Goal: Task Accomplishment & Management: Use online tool/utility

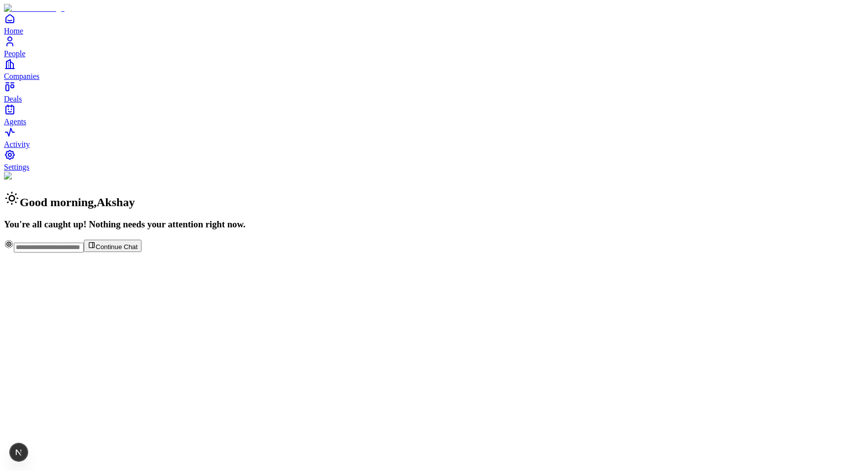
click at [400, 252] on div "Continue Chat" at bounding box center [422, 245] width 837 height 13
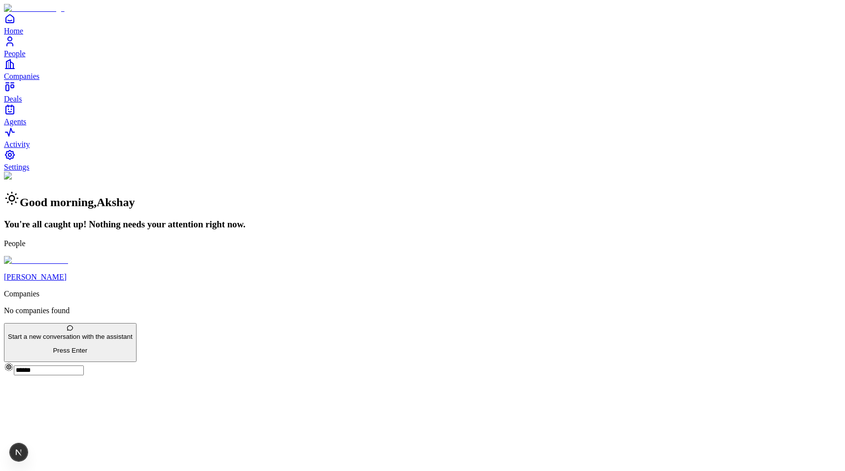
type input "******"
click at [390, 281] on link "Andres Santanilla" at bounding box center [422, 269] width 837 height 26
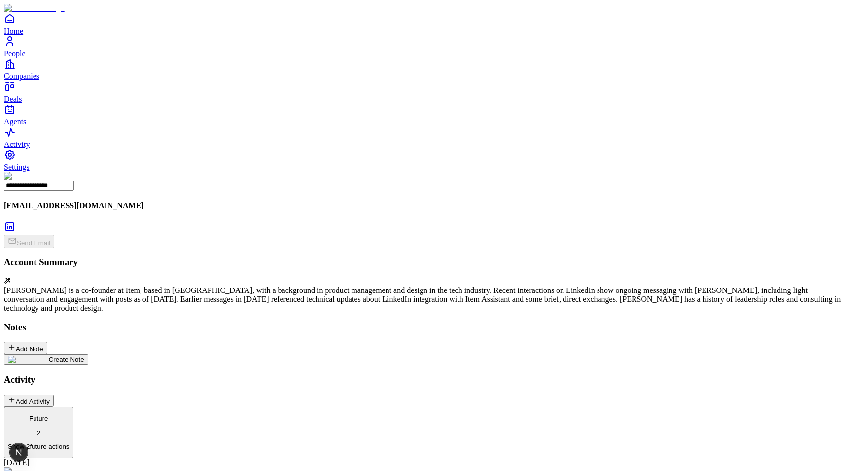
scroll to position [35, 0]
type input "*"
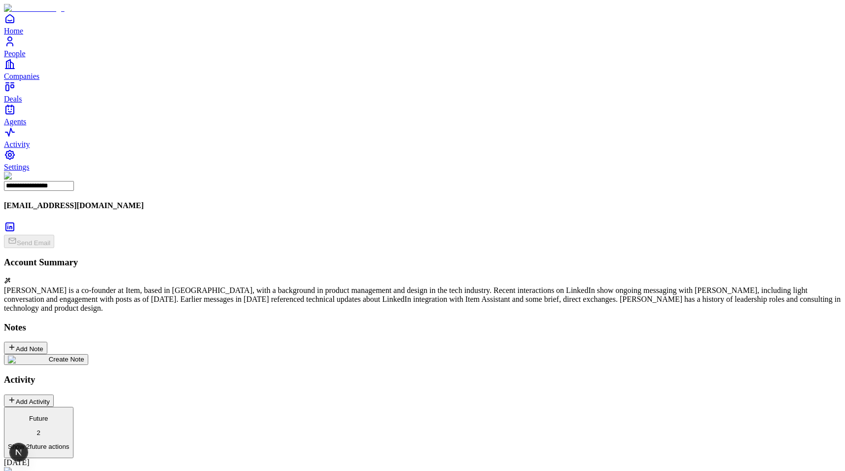
type input "**********"
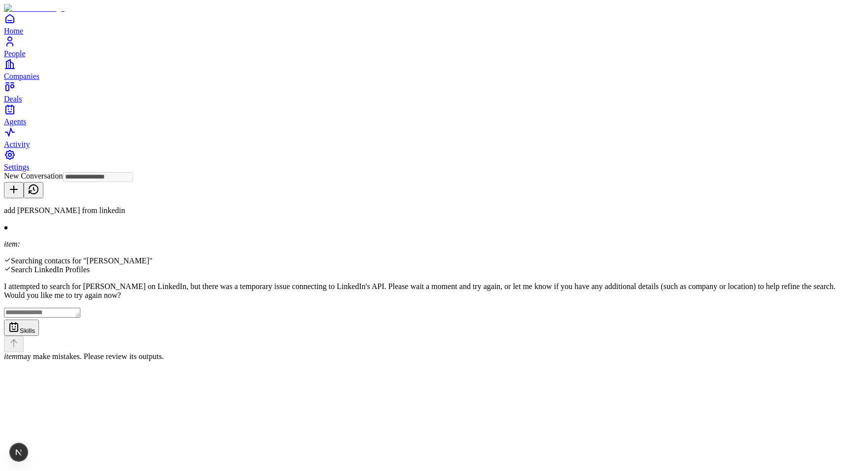
type input "**********"
click at [80, 317] on textarea at bounding box center [42, 312] width 76 height 10
click at [336, 282] on p "I attempted to search for [PERSON_NAME] on LinkedIn, but there was a temporary …" at bounding box center [422, 291] width 837 height 18
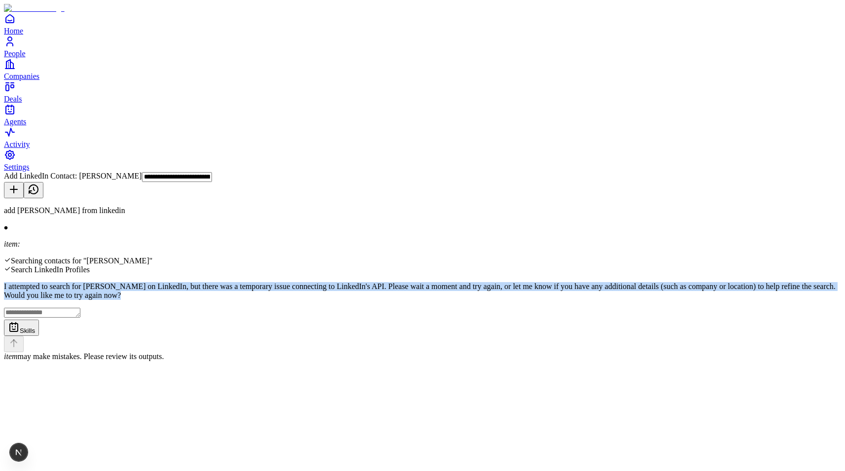
click at [336, 282] on p "I attempted to search for [PERSON_NAME] on LinkedIn, but there was a temporary …" at bounding box center [422, 291] width 837 height 18
click at [419, 282] on p "I attempted to search for [PERSON_NAME] on LinkedIn, but there was a temporary …" at bounding box center [422, 291] width 837 height 18
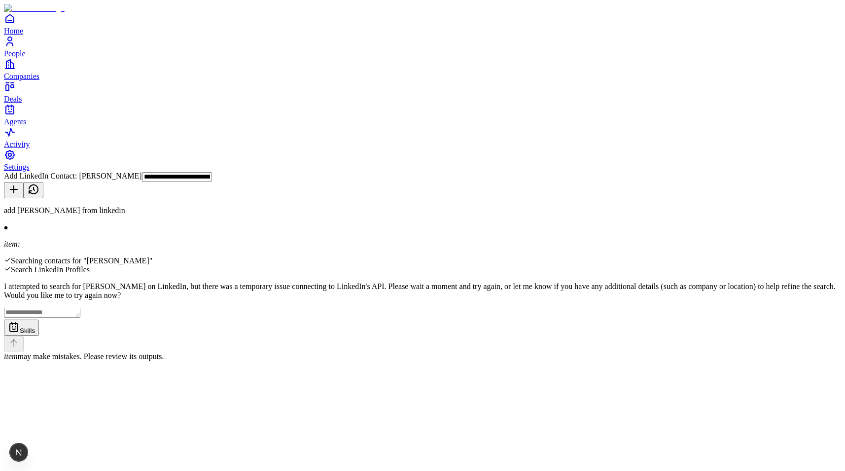
click at [80, 317] on textarea at bounding box center [42, 312] width 76 height 10
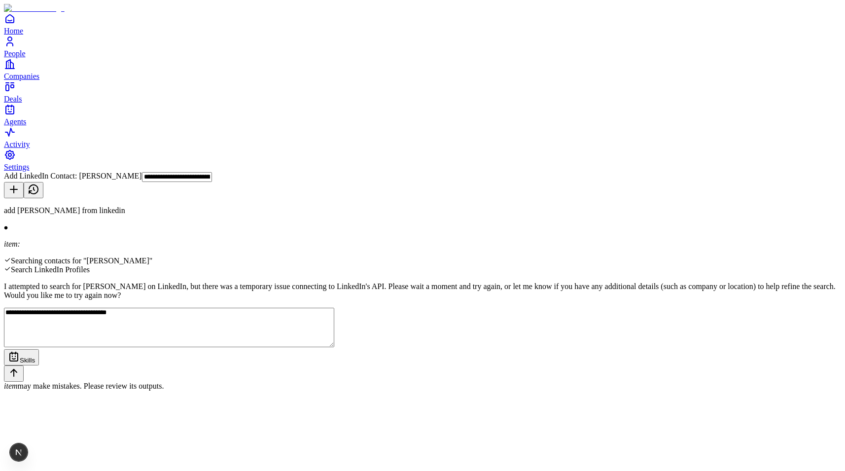
type textarea "**********"
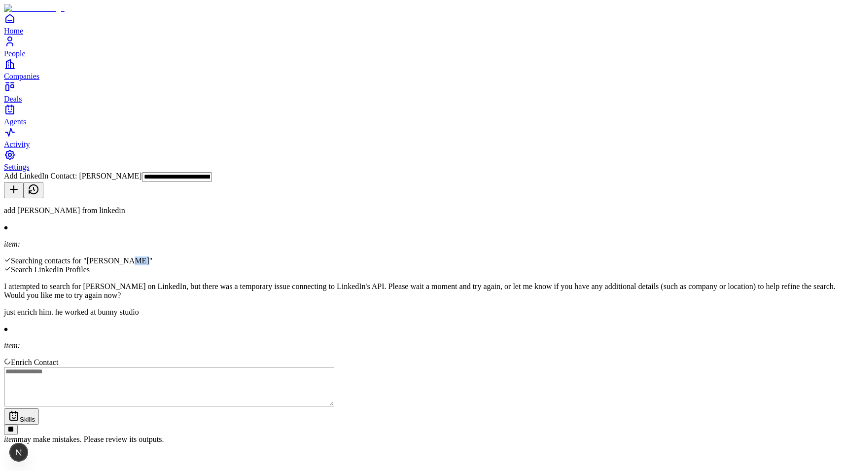
drag, startPoint x: 398, startPoint y: 113, endPoint x: 406, endPoint y: 115, distance: 8.6
click at [406, 256] on div "Searching contacts for "[PERSON_NAME]"" at bounding box center [422, 260] width 837 height 9
click at [533, 206] on p "add [PERSON_NAME] from linkedin" at bounding box center [422, 210] width 837 height 9
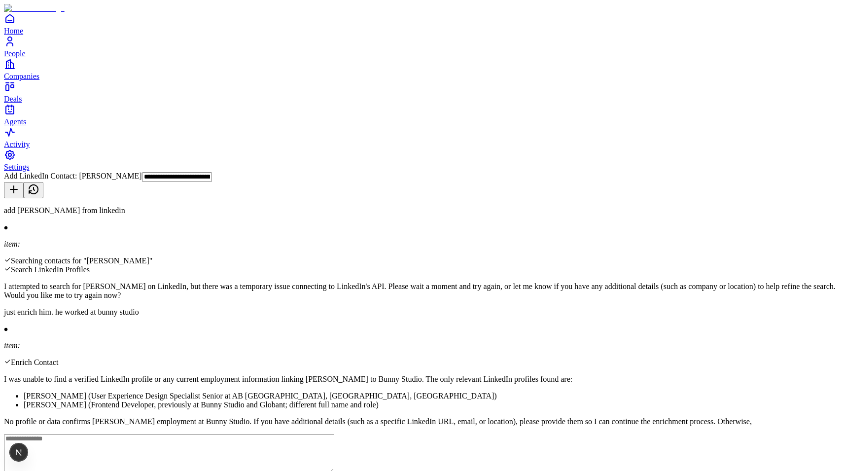
scroll to position [47, 0]
click at [334, 443] on textarea at bounding box center [169, 462] width 330 height 39
click at [364, 400] on li "[PERSON_NAME] (Frontend Developer, previously at Bunny Studio and Globant; diff…" at bounding box center [432, 404] width 817 height 9
drag, startPoint x: 364, startPoint y: 291, endPoint x: 301, endPoint y: 290, distance: 63.1
click at [301, 400] on li "[PERSON_NAME] (Frontend Developer, previously at Bunny Studio and Globant; diff…" at bounding box center [432, 404] width 817 height 9
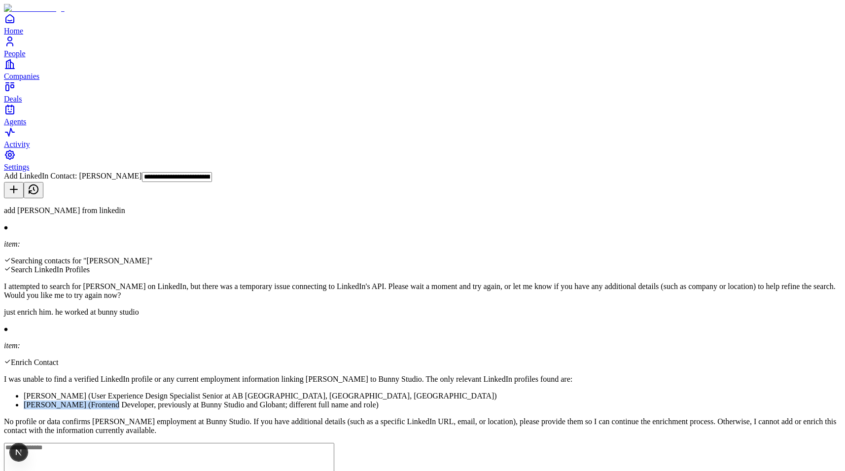
copy li "[PERSON_NAME]"
click at [334, 443] on textarea at bounding box center [169, 462] width 330 height 39
paste textarea "**********"
type textarea "**********"
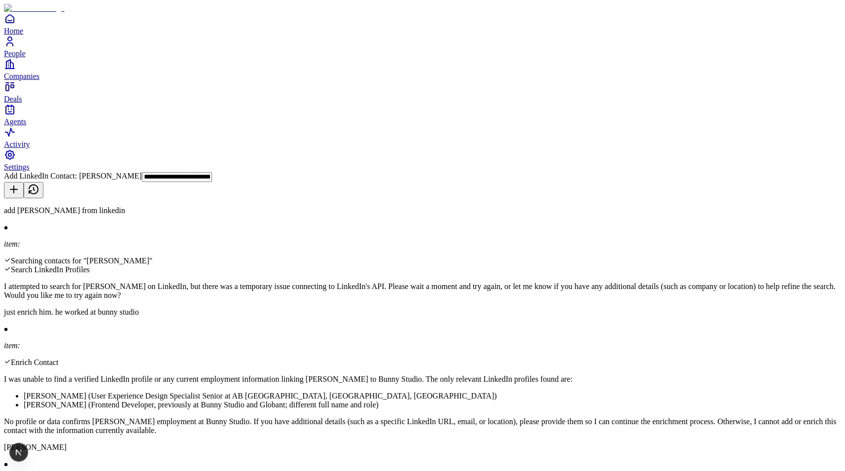
drag, startPoint x: 292, startPoint y: 187, endPoint x: 419, endPoint y: 220, distance: 131.2
click at [420, 391] on ul "Carlos Arbeláez (User Experience Design Specialist Senior at AB InBev, Bogotá, …" at bounding box center [422, 400] width 837 height 18
click at [419, 400] on li "[PERSON_NAME] (Frontend Developer, previously at Bunny Studio and Globant; diff…" at bounding box center [432, 404] width 817 height 9
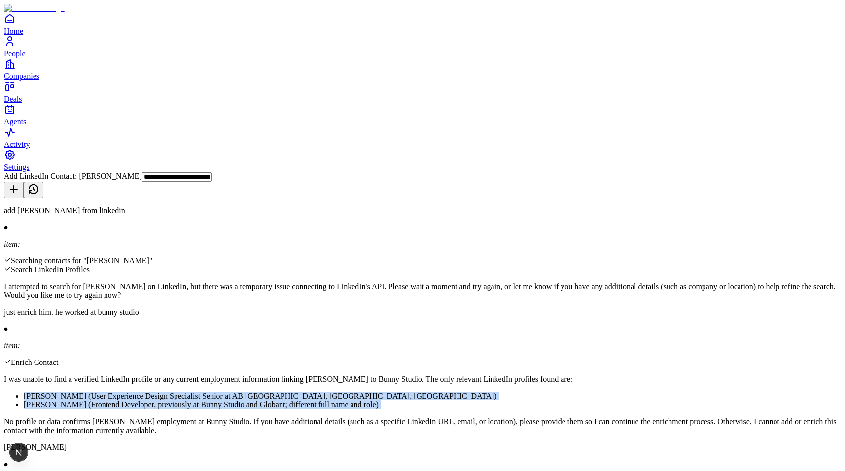
drag, startPoint x: 419, startPoint y: 220, endPoint x: 417, endPoint y: 187, distance: 32.6
click at [417, 391] on ul "Carlos Arbeláez (User Experience Design Specialist Senior at AB InBev, Bogotá, …" at bounding box center [422, 400] width 837 height 18
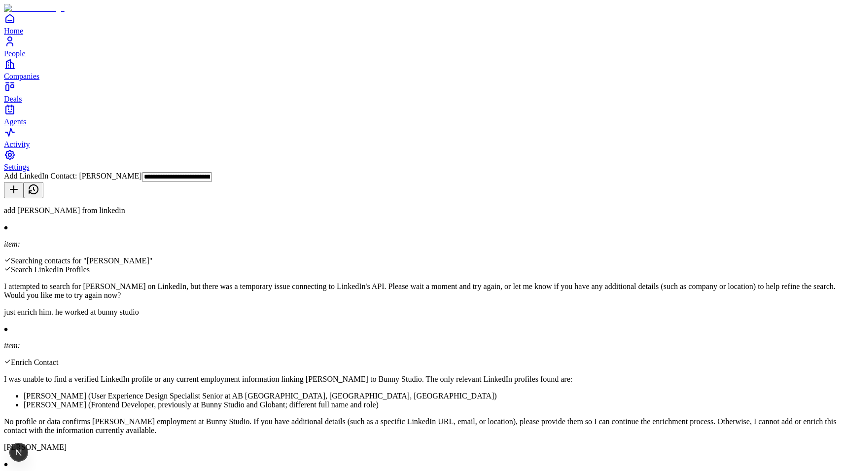
click at [435, 400] on li "[PERSON_NAME] (Frontend Developer, previously at Bunny Studio and Globant; diff…" at bounding box center [432, 404] width 817 height 9
click at [376, 417] on p "No profile or data confirms [PERSON_NAME] employment at Bunny Studio. If you ha…" at bounding box center [422, 426] width 837 height 18
drag, startPoint x: 376, startPoint y: 237, endPoint x: 518, endPoint y: 239, distance: 141.5
click at [517, 417] on p "No profile or data confirms [PERSON_NAME] employment at Bunny Studio. If you ha…" at bounding box center [422, 426] width 837 height 18
click at [515, 417] on p "No profile or data confirms [PERSON_NAME] employment at Bunny Studio. If you ha…" at bounding box center [422, 426] width 837 height 18
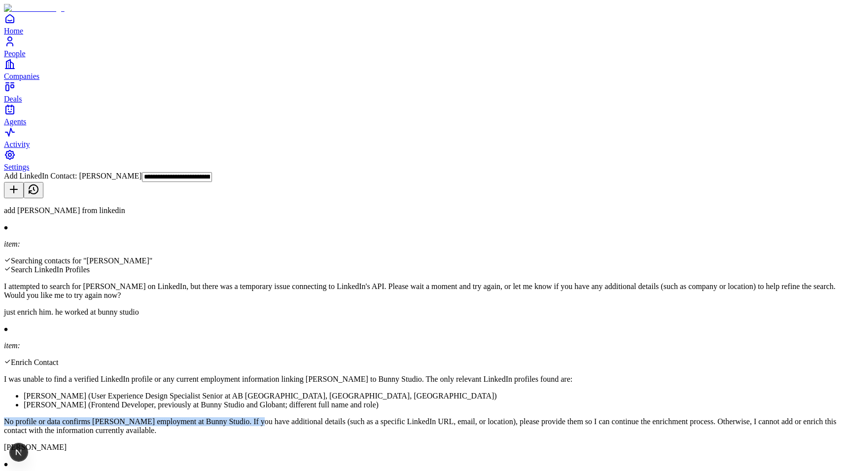
drag, startPoint x: 515, startPoint y: 239, endPoint x: 281, endPoint y: 240, distance: 234.1
click at [281, 417] on p "No profile or data confirms [PERSON_NAME] employment at Bunny Studio. If you ha…" at bounding box center [422, 426] width 837 height 18
drag, startPoint x: 281, startPoint y: 240, endPoint x: 511, endPoint y: 240, distance: 230.1
click at [512, 417] on p "No profile or data confirms [PERSON_NAME] employment at Bunny Studio. If you ha…" at bounding box center [422, 426] width 837 height 18
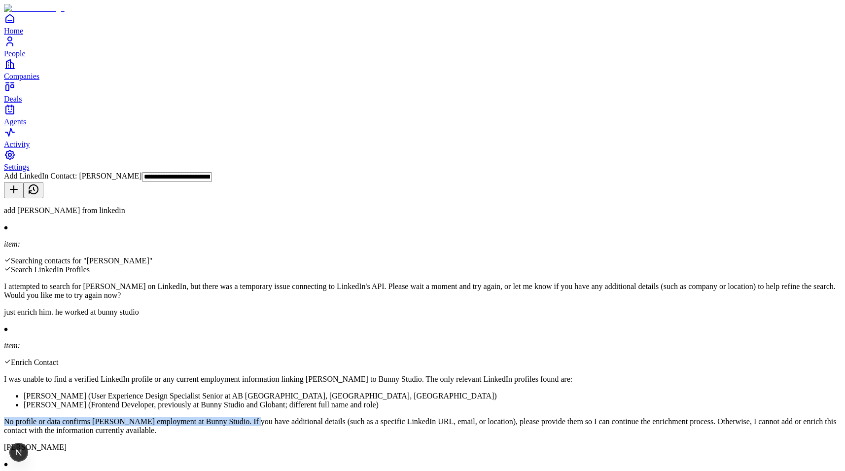
click at [511, 417] on p "No profile or data confirms [PERSON_NAME] employment at Bunny Studio. If you ha…" at bounding box center [422, 426] width 837 height 18
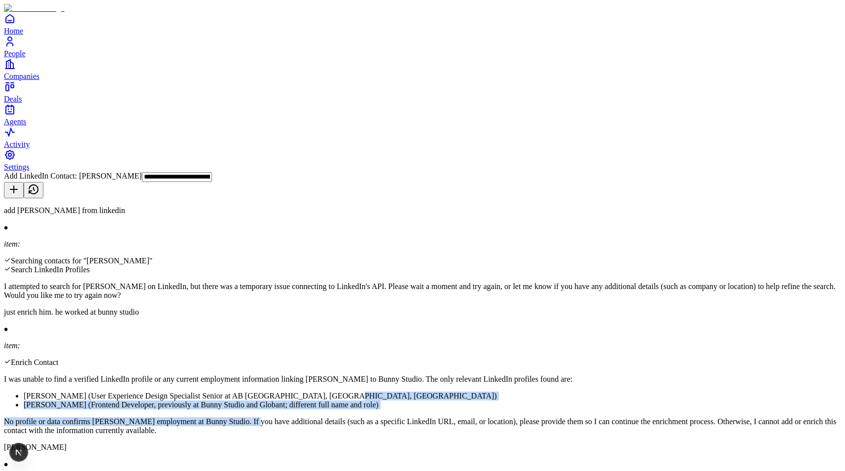
drag, startPoint x: 511, startPoint y: 240, endPoint x: 576, endPoint y: 186, distance: 84.3
click at [566, 358] on div "Enrich Contact I was unable to find a verified LinkedIn profile or any current …" at bounding box center [422, 396] width 837 height 77
click at [449, 375] on div "I was unable to find a verified LinkedIn profile or any current employment info…" at bounding box center [422, 405] width 837 height 60
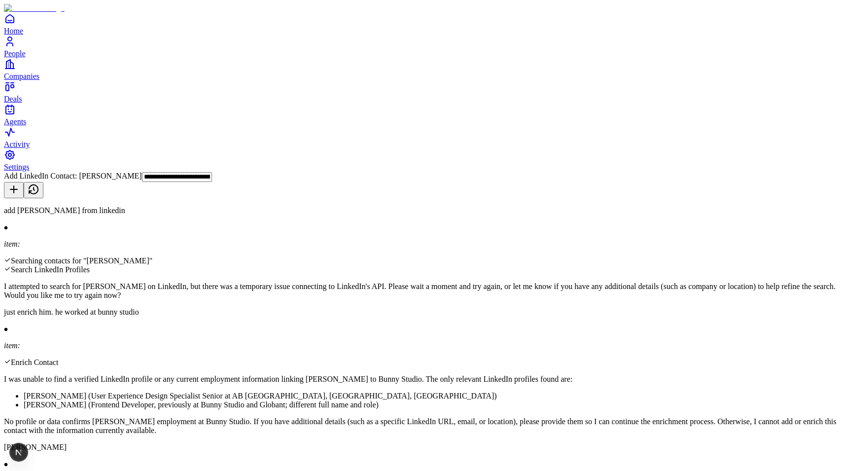
click at [467, 400] on li "[PERSON_NAME] (Frontend Developer, previously at Bunny Studio and Globant; diff…" at bounding box center [432, 404] width 817 height 9
drag, startPoint x: 467, startPoint y: 209, endPoint x: 505, endPoint y: 207, distance: 37.5
click at [505, 400] on li "[PERSON_NAME] (Frontend Developer, previously at Bunny Studio and Globant; diff…" at bounding box center [432, 404] width 817 height 9
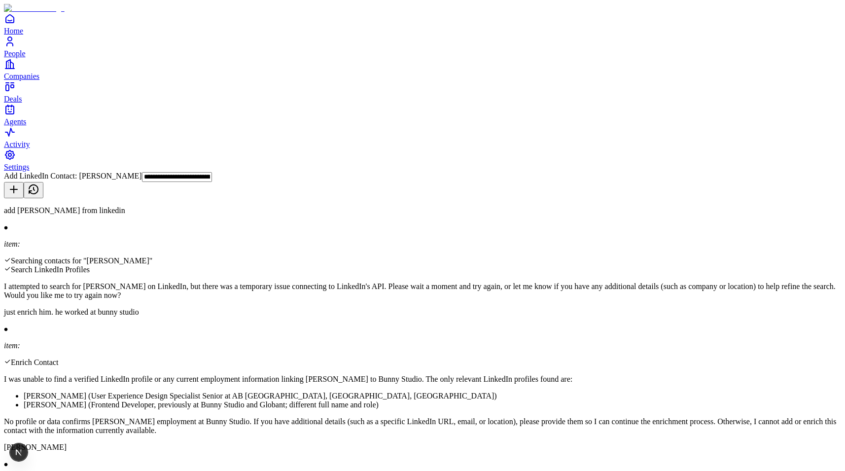
scroll to position [681, 0]
drag, startPoint x: 394, startPoint y: 239, endPoint x: 296, endPoint y: 224, distance: 98.7
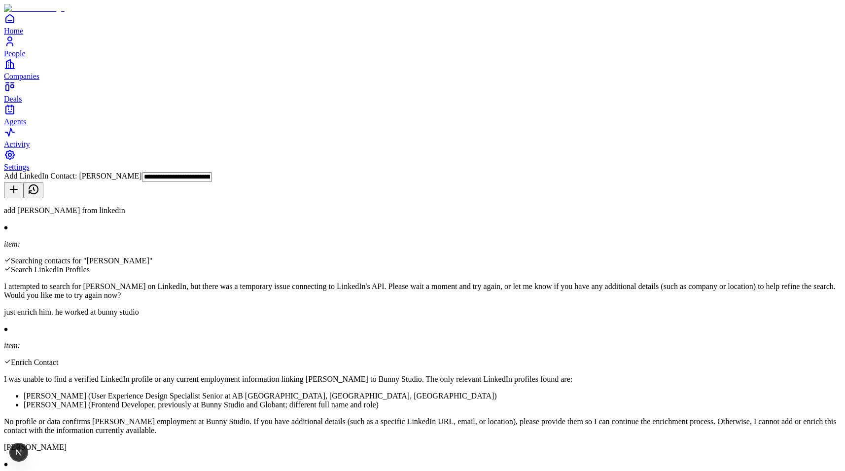
type textarea "**********"
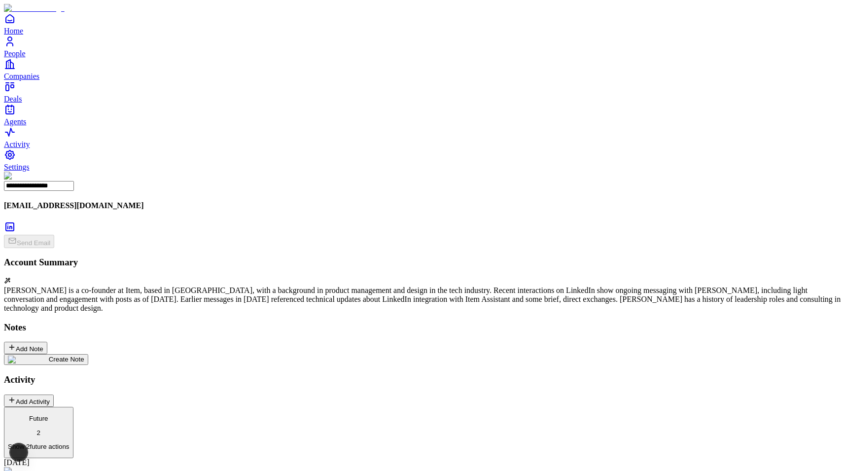
scroll to position [880, 0]
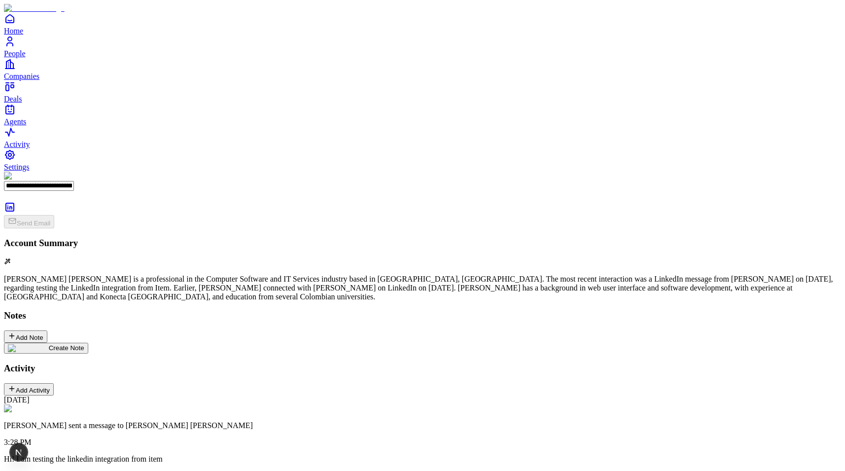
scroll to position [920, 0]
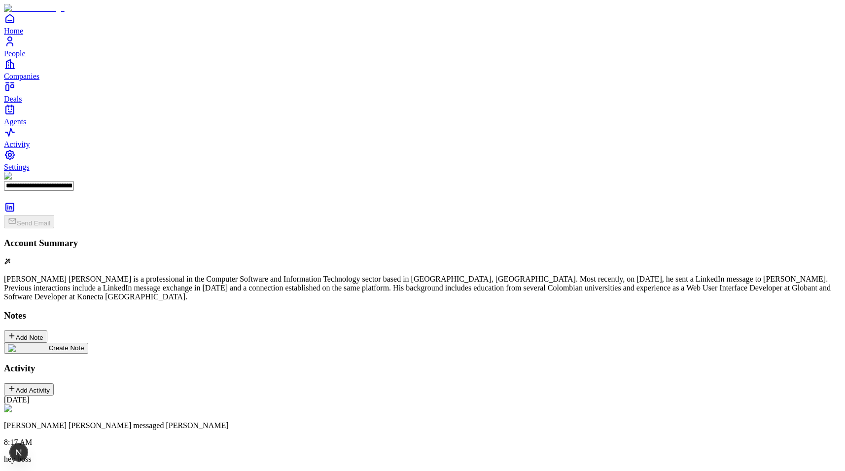
scroll to position [97, 0]
type input "**********"
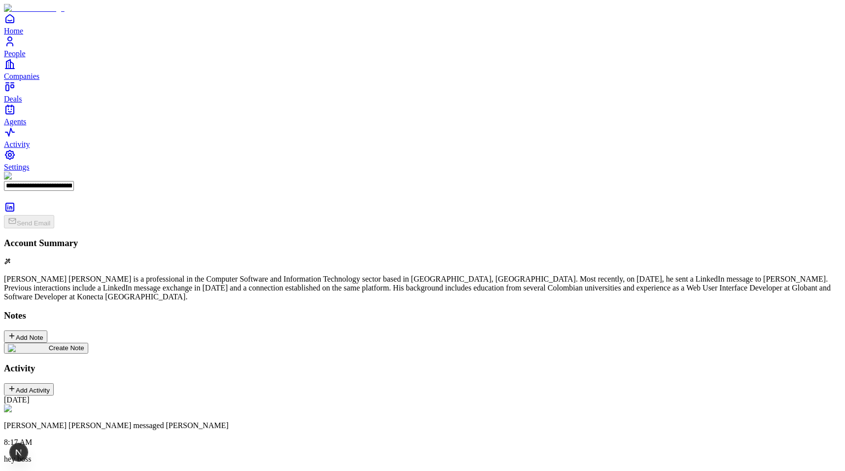
scroll to position [151, 0]
click at [44, 470] on link "View Profile" at bounding box center [24, 475] width 40 height 8
